Goal: Information Seeking & Learning: Understand process/instructions

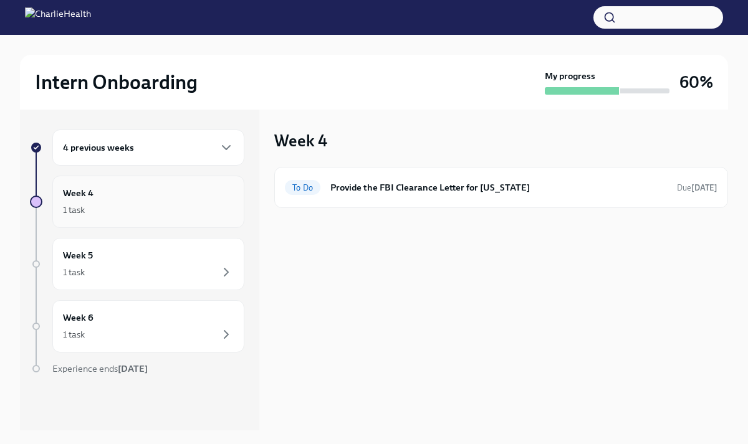
click at [155, 214] on div "1 task" at bounding box center [148, 209] width 171 height 15
click at [193, 136] on div "4 previous weeks" at bounding box center [148, 148] width 192 height 36
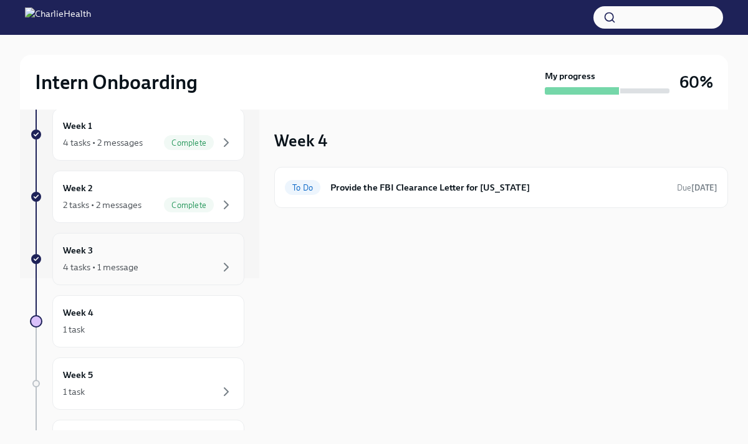
scroll to position [155, 0]
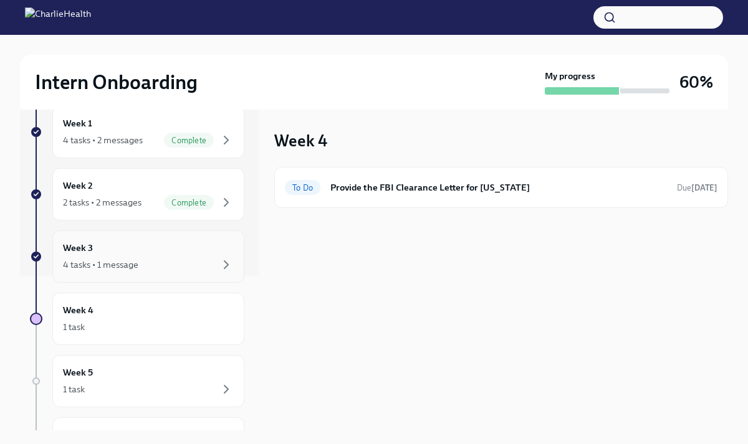
click at [206, 267] on div "4 tasks • 1 message" at bounding box center [148, 264] width 171 height 15
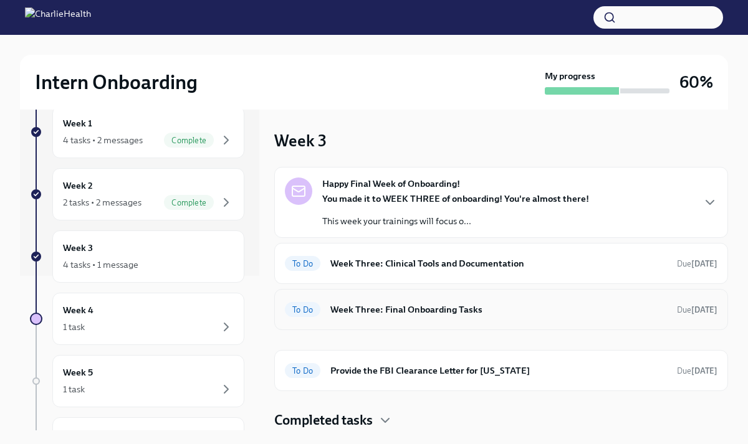
click at [374, 315] on h6 "Week Three: Final Onboarding Tasks" at bounding box center [498, 310] width 336 height 14
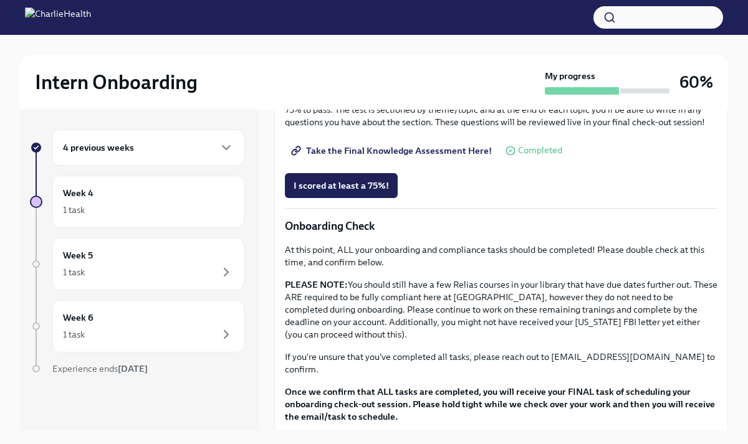
scroll to position [671, 0]
click at [379, 156] on link "Take the Final Knowledge Assessment Here!" at bounding box center [393, 150] width 216 height 25
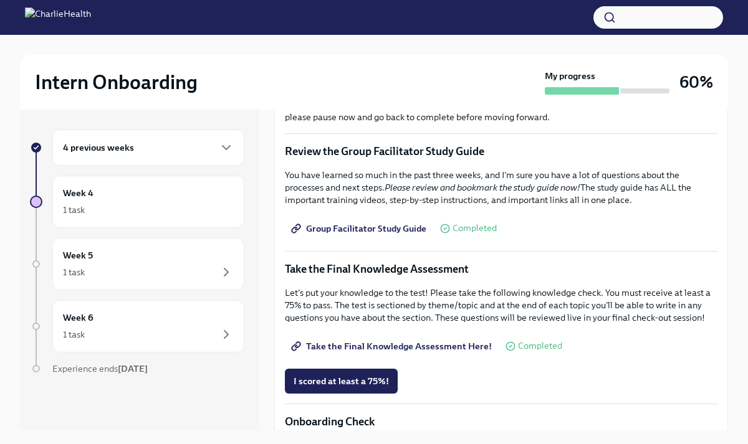
scroll to position [474, 0]
click at [368, 227] on span "Group Facilitator Study Guide" at bounding box center [359, 229] width 133 height 12
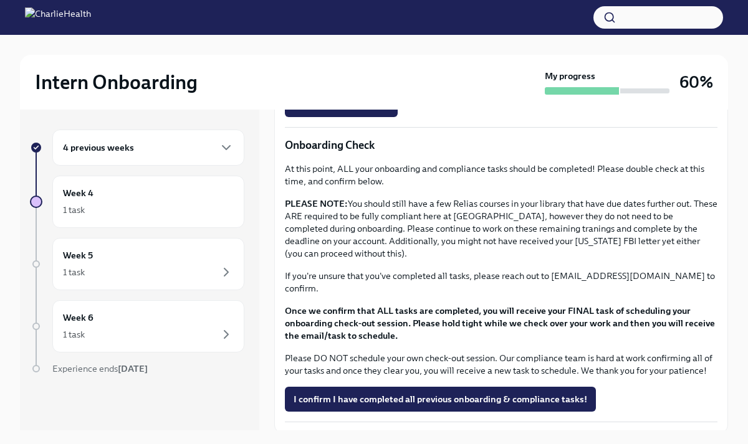
scroll to position [735, 0]
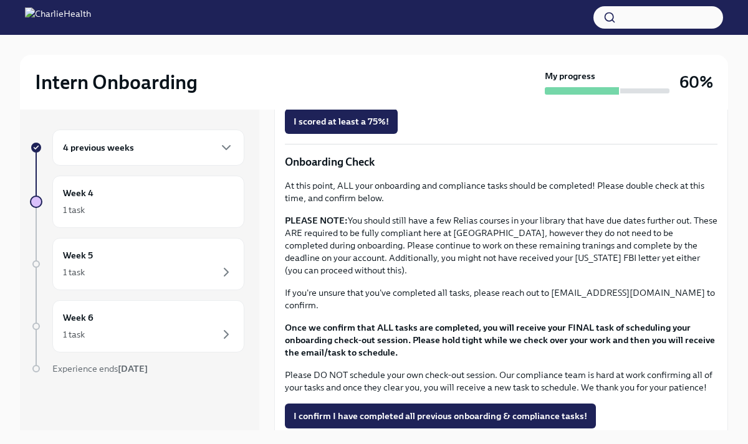
click at [202, 156] on div "4 previous weeks" at bounding box center [148, 148] width 192 height 36
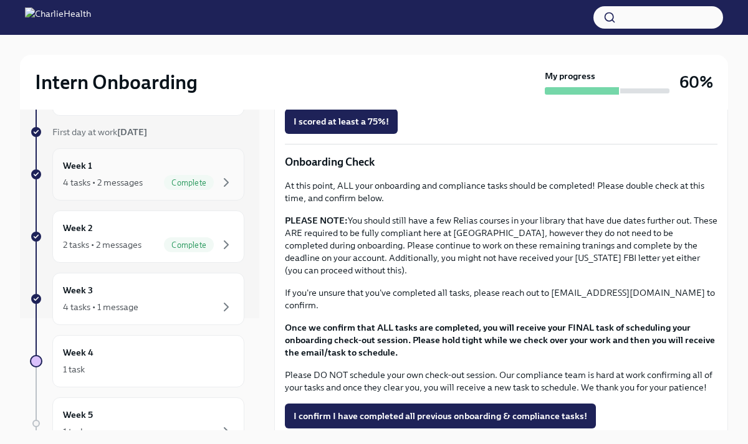
scroll to position [117, 0]
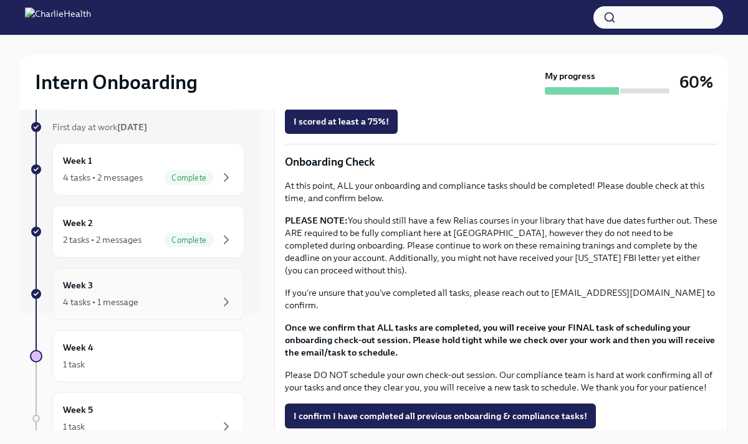
click at [198, 286] on div "Week 3 4 tasks • 1 message" at bounding box center [148, 293] width 171 height 31
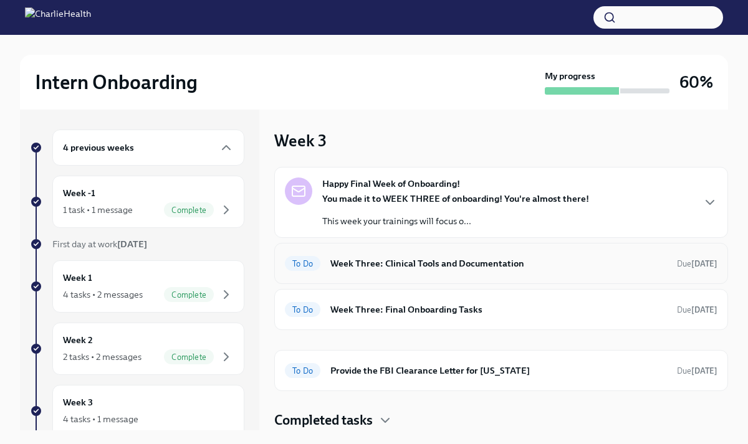
click at [457, 257] on h6 "Week Three: Clinical Tools and Documentation" at bounding box center [498, 264] width 336 height 14
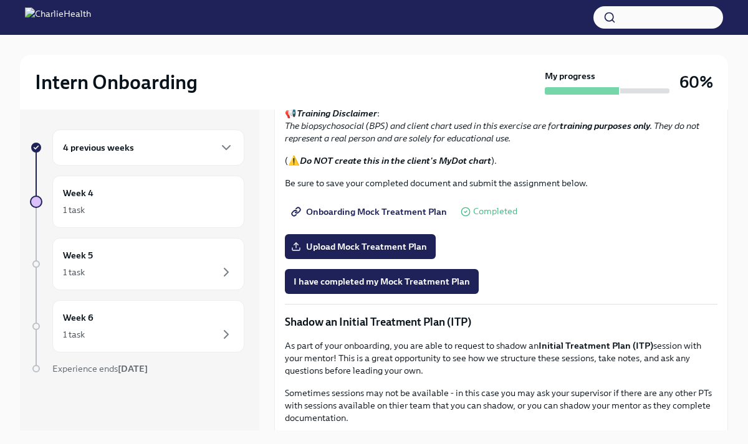
scroll to position [774, 0]
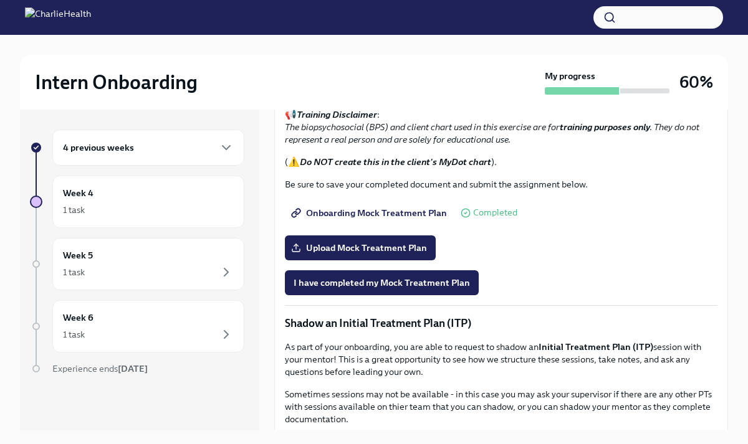
click at [434, 216] on span "Onboarding Mock Treatment Plan" at bounding box center [369, 213] width 153 height 12
